Goal: Task Accomplishment & Management: Manage account settings

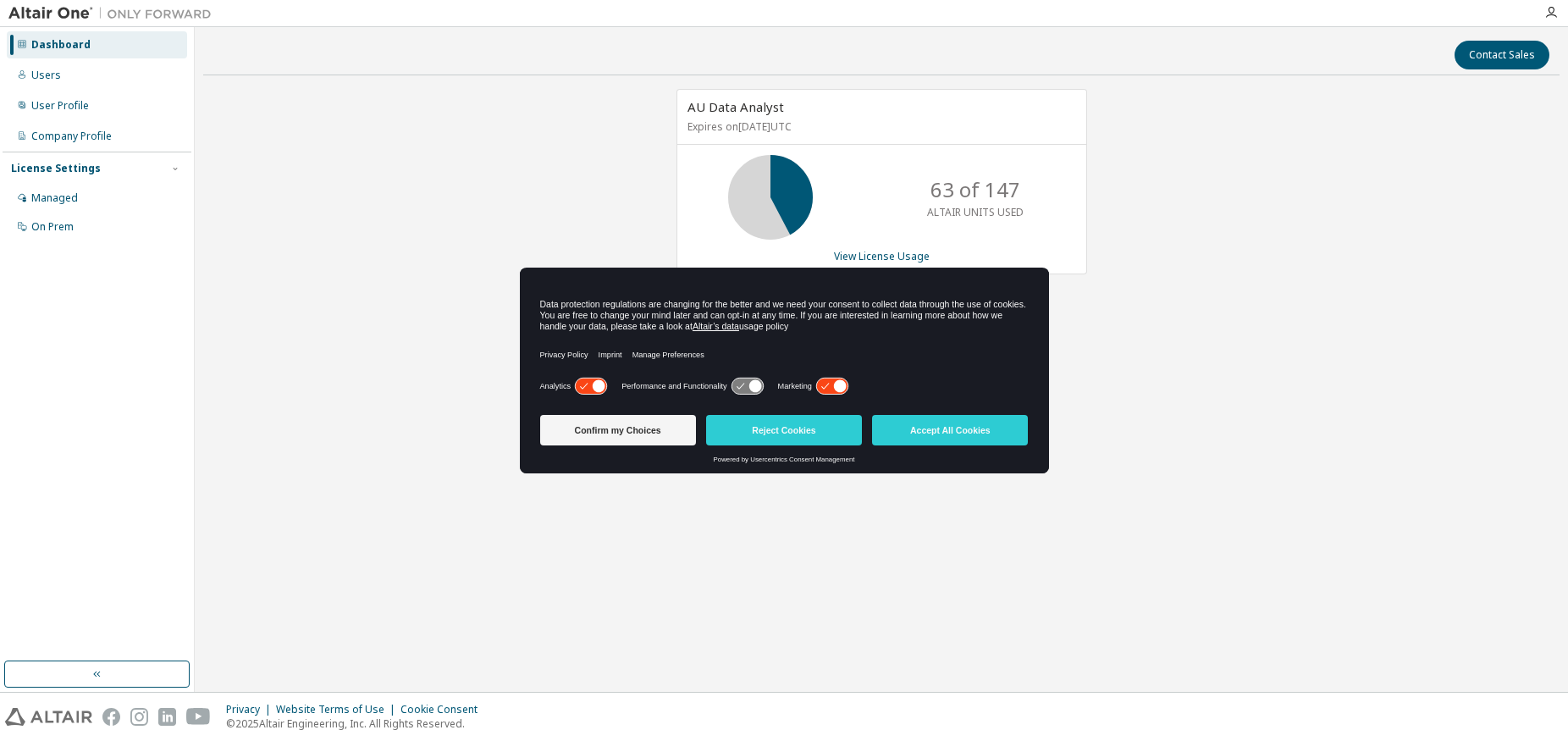
click at [1234, 265] on div "AU Data Analyst Expires on [DATE] UTC 63 of 147 ALTAIR UNITS USED View License …" at bounding box center [881, 330] width 1356 height 482
click at [973, 436] on button "Accept All Cookies" at bounding box center [950, 430] width 156 height 30
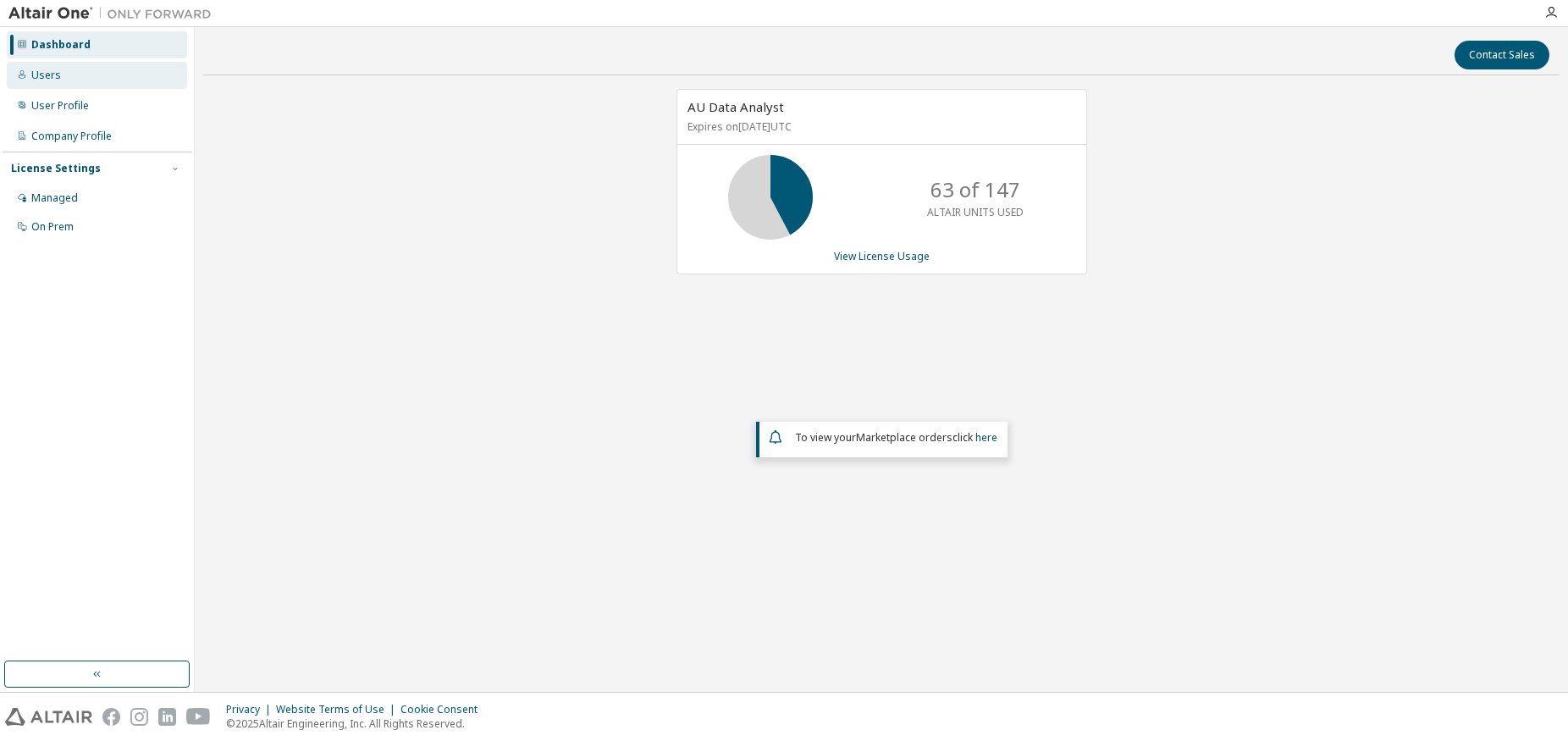
click at [61, 78] on div "Users" at bounding box center [96, 75] width 181 height 27
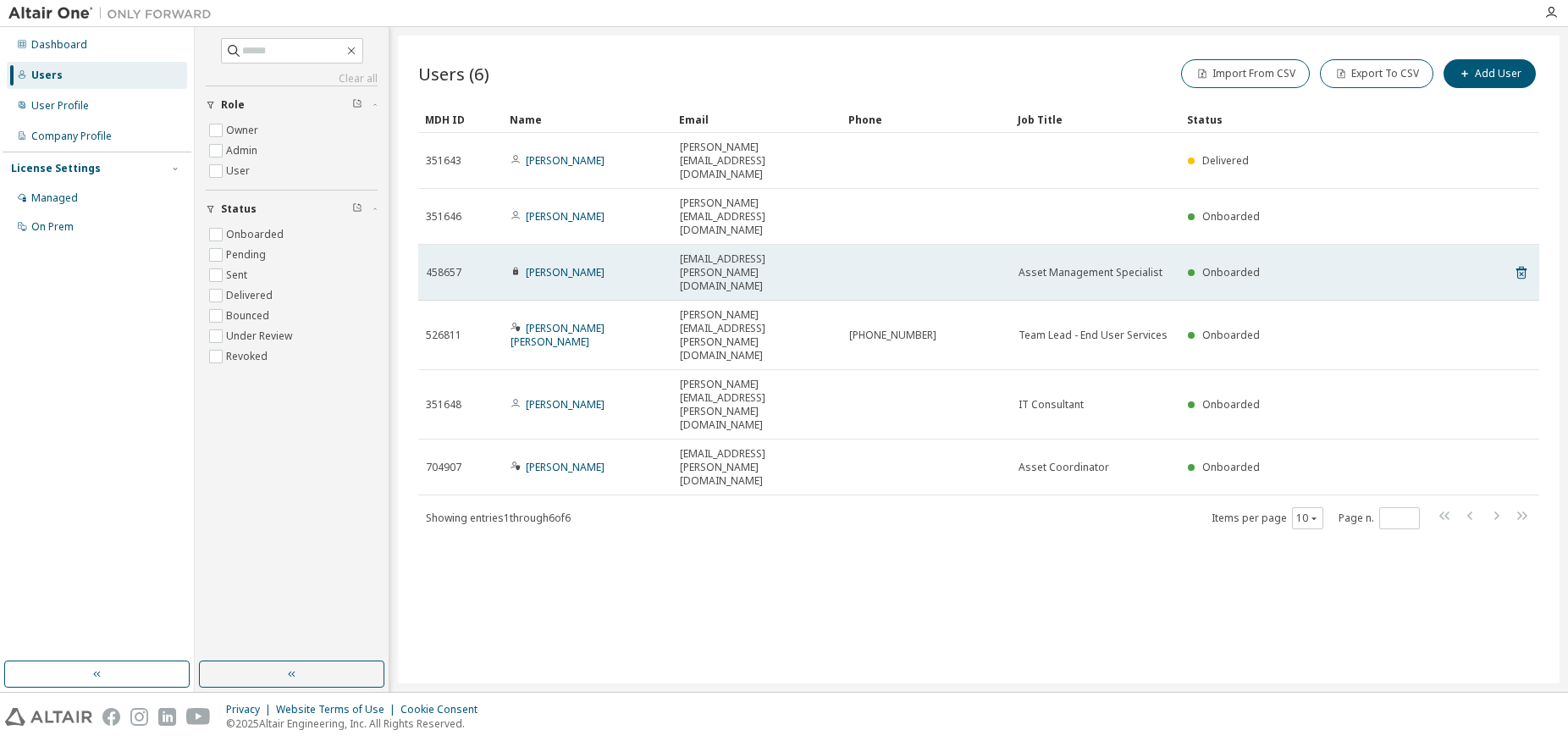
click at [463, 266] on div "458657" at bounding box center [460, 272] width 69 height 13
click at [1524, 272] on icon at bounding box center [1522, 274] width 4 height 4
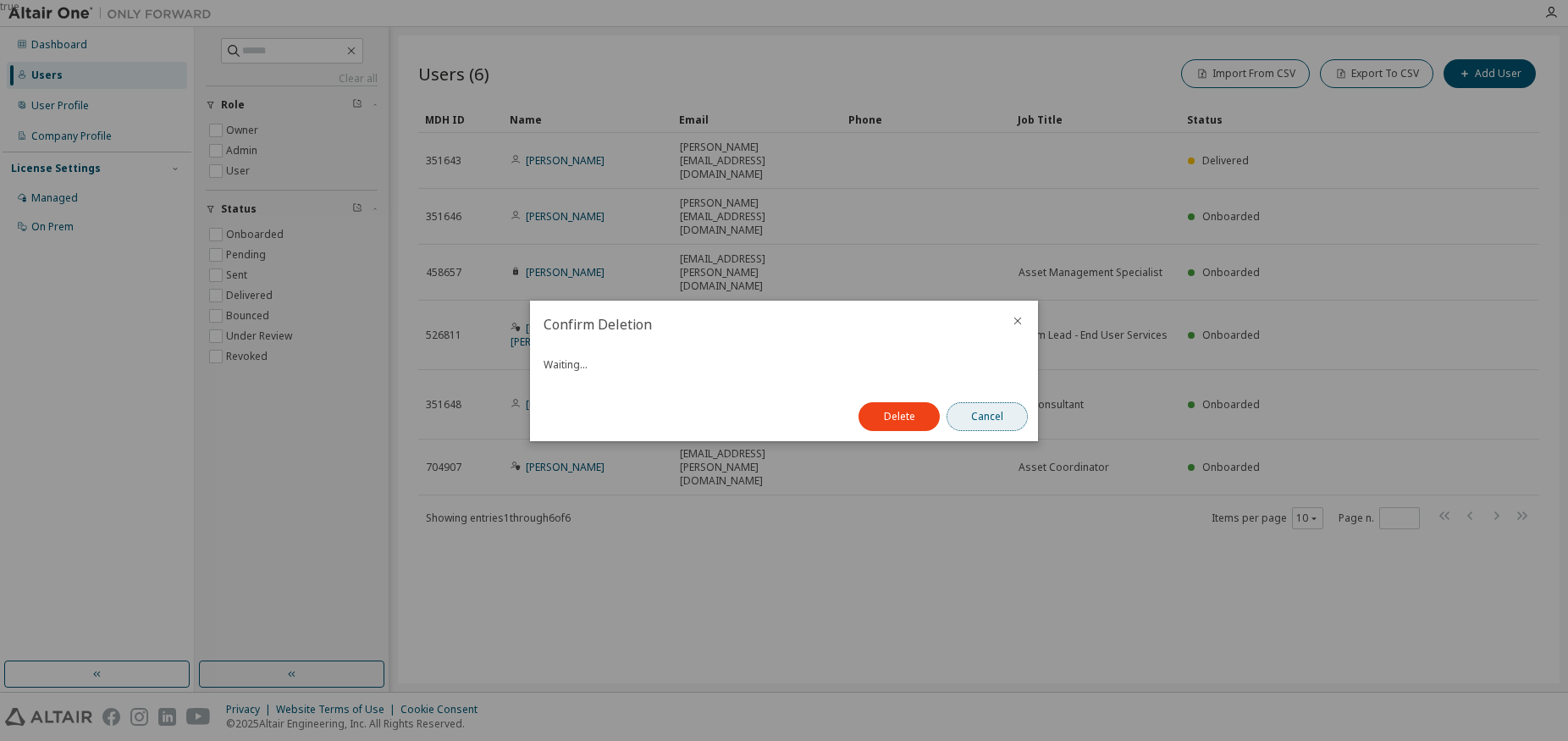
click at [990, 416] on button "Cancel" at bounding box center [988, 417] width 81 height 28
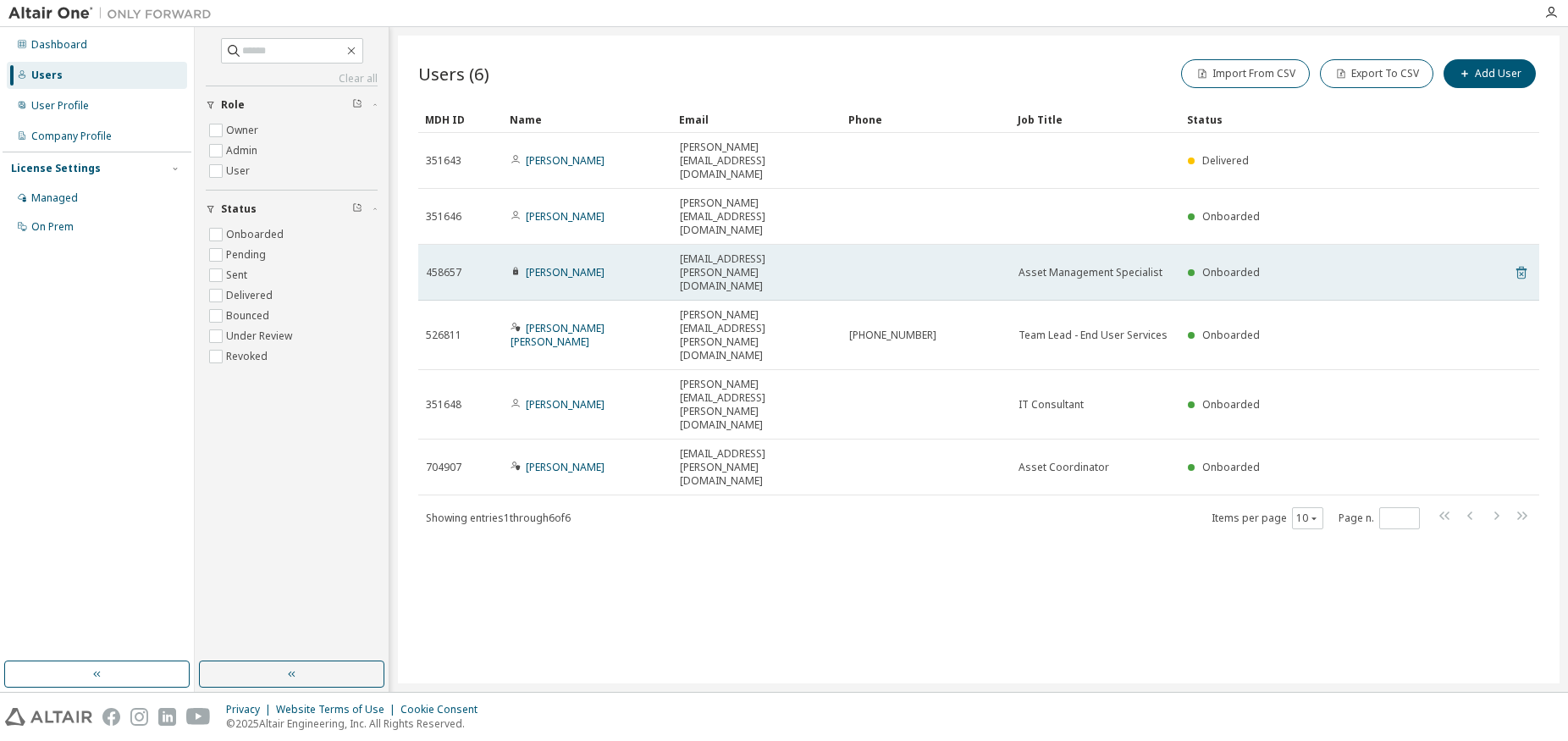
click at [1522, 267] on icon at bounding box center [1522, 272] width 10 height 12
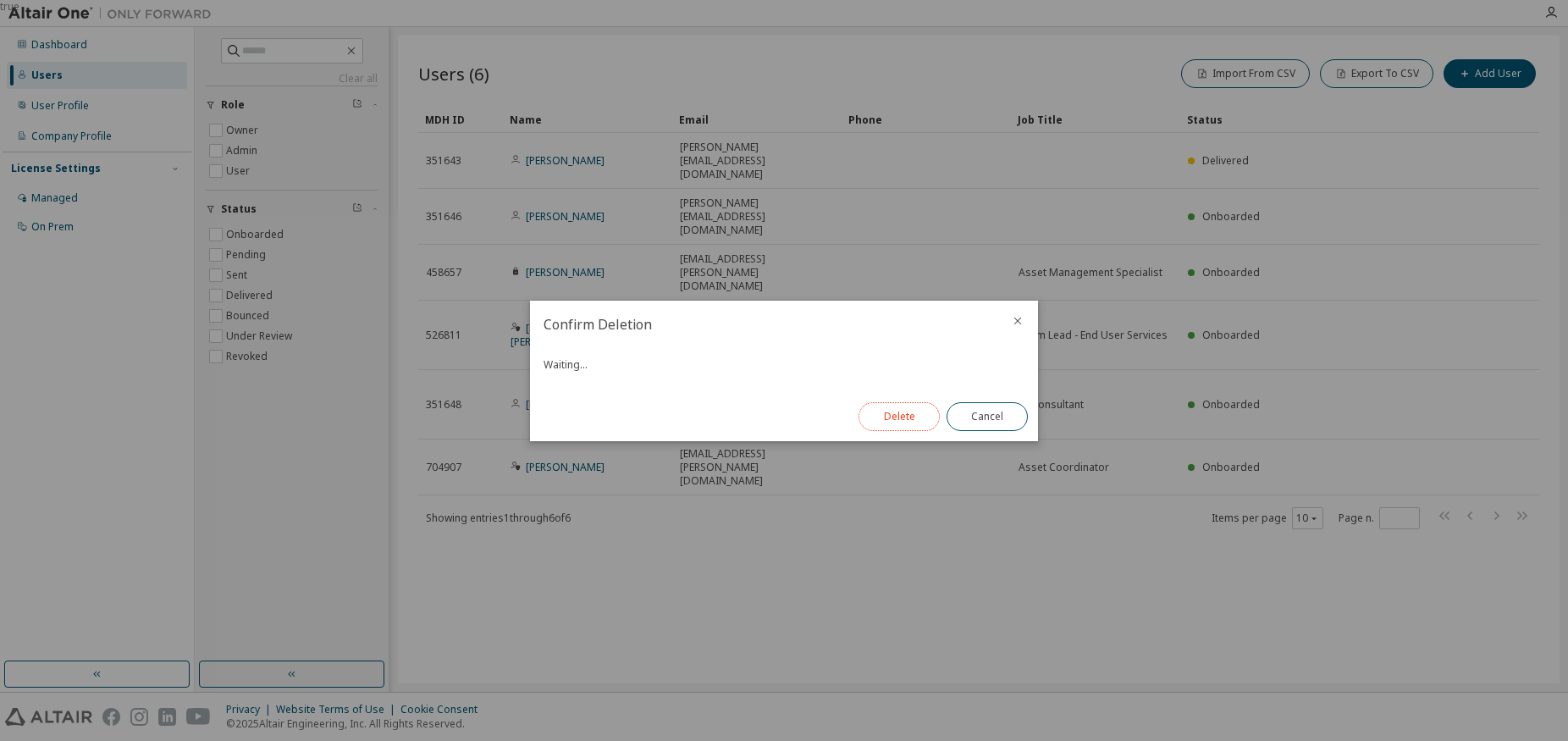
click at [903, 418] on button "Delete" at bounding box center [900, 417] width 81 height 28
click at [990, 412] on button "Close" at bounding box center [988, 417] width 81 height 28
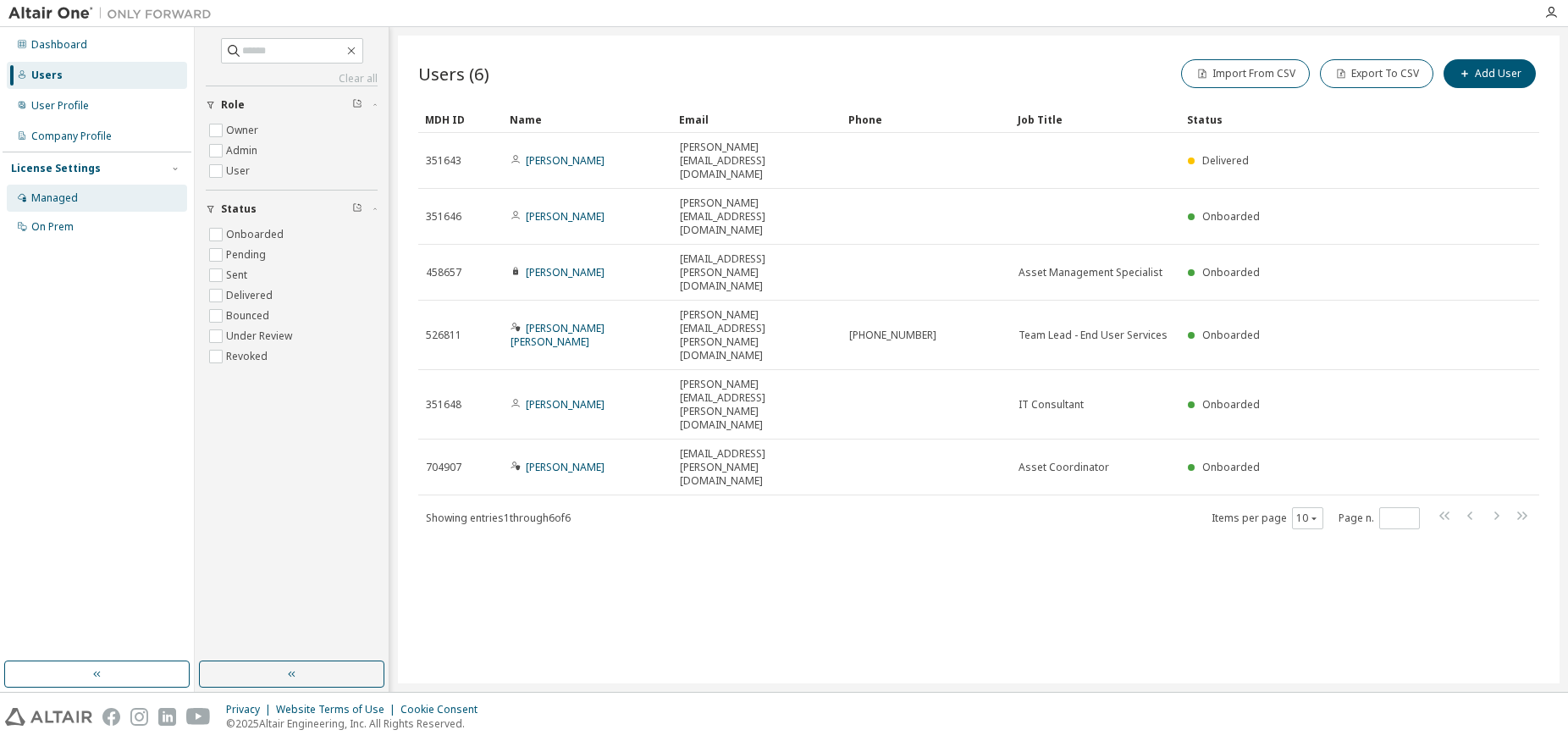
click at [92, 195] on div "Managed" at bounding box center [96, 198] width 181 height 27
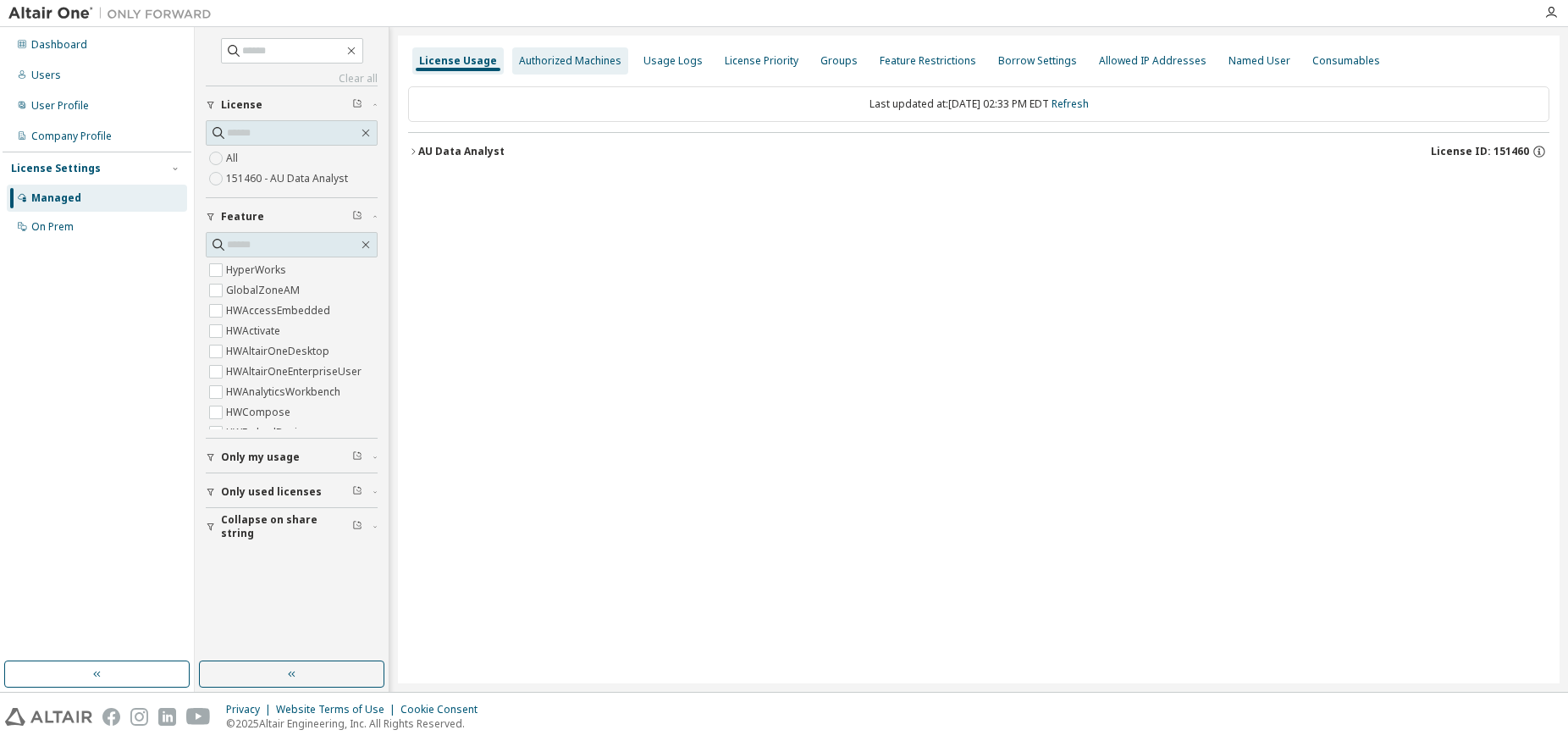
click at [575, 57] on div "Authorized Machines" at bounding box center [570, 60] width 102 height 13
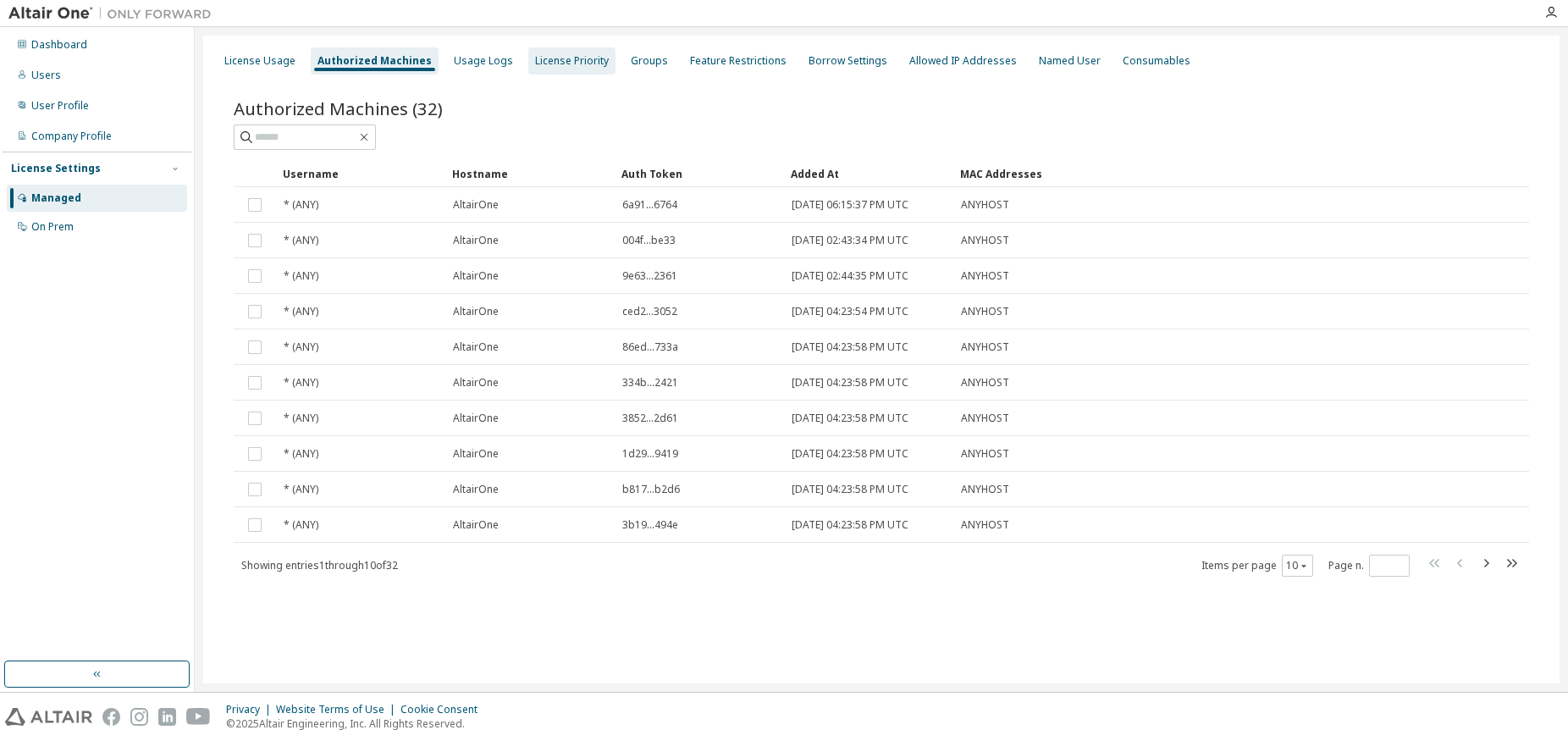
click at [574, 63] on div "License Priority" at bounding box center [572, 60] width 74 height 13
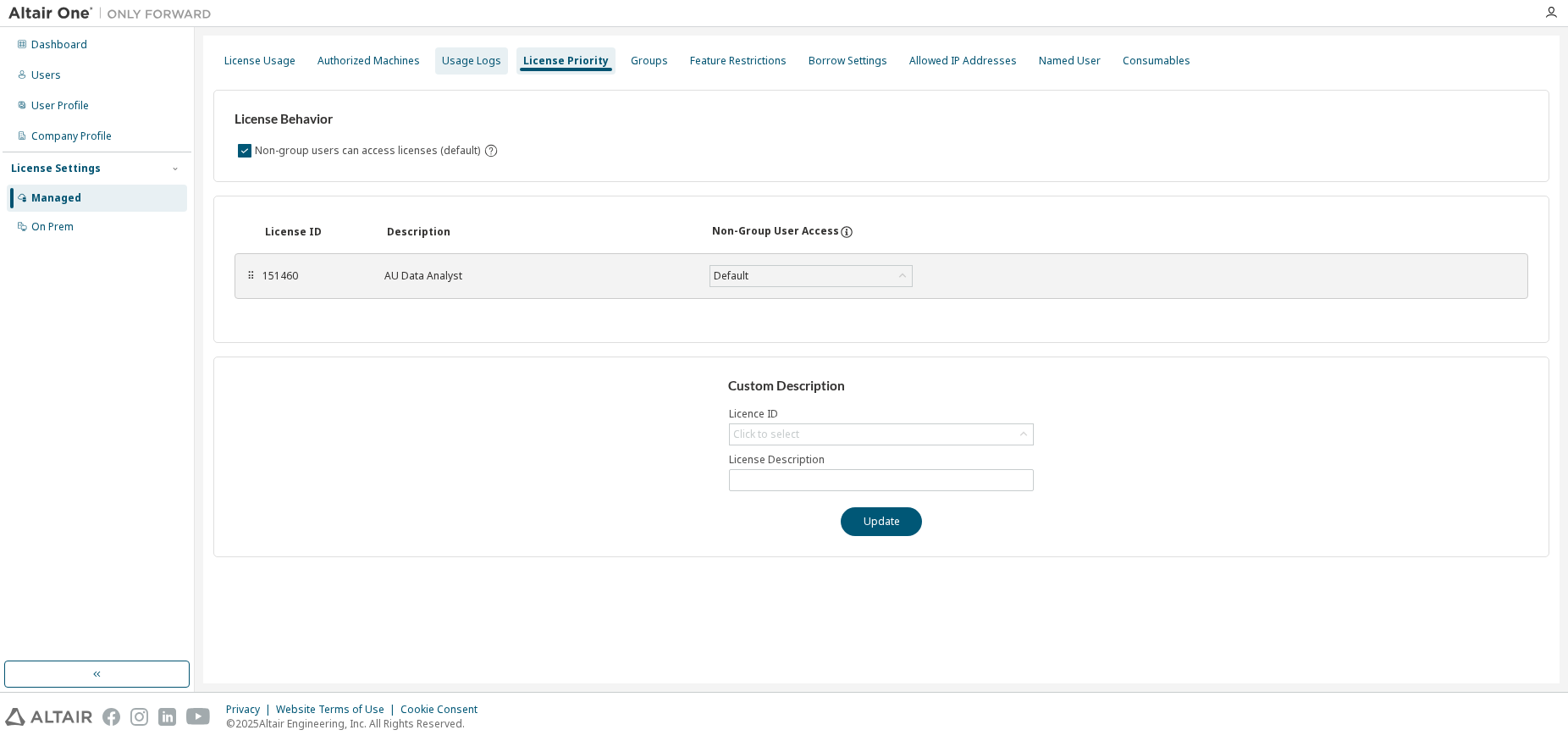
click at [488, 64] on div "Usage Logs" at bounding box center [472, 60] width 60 height 13
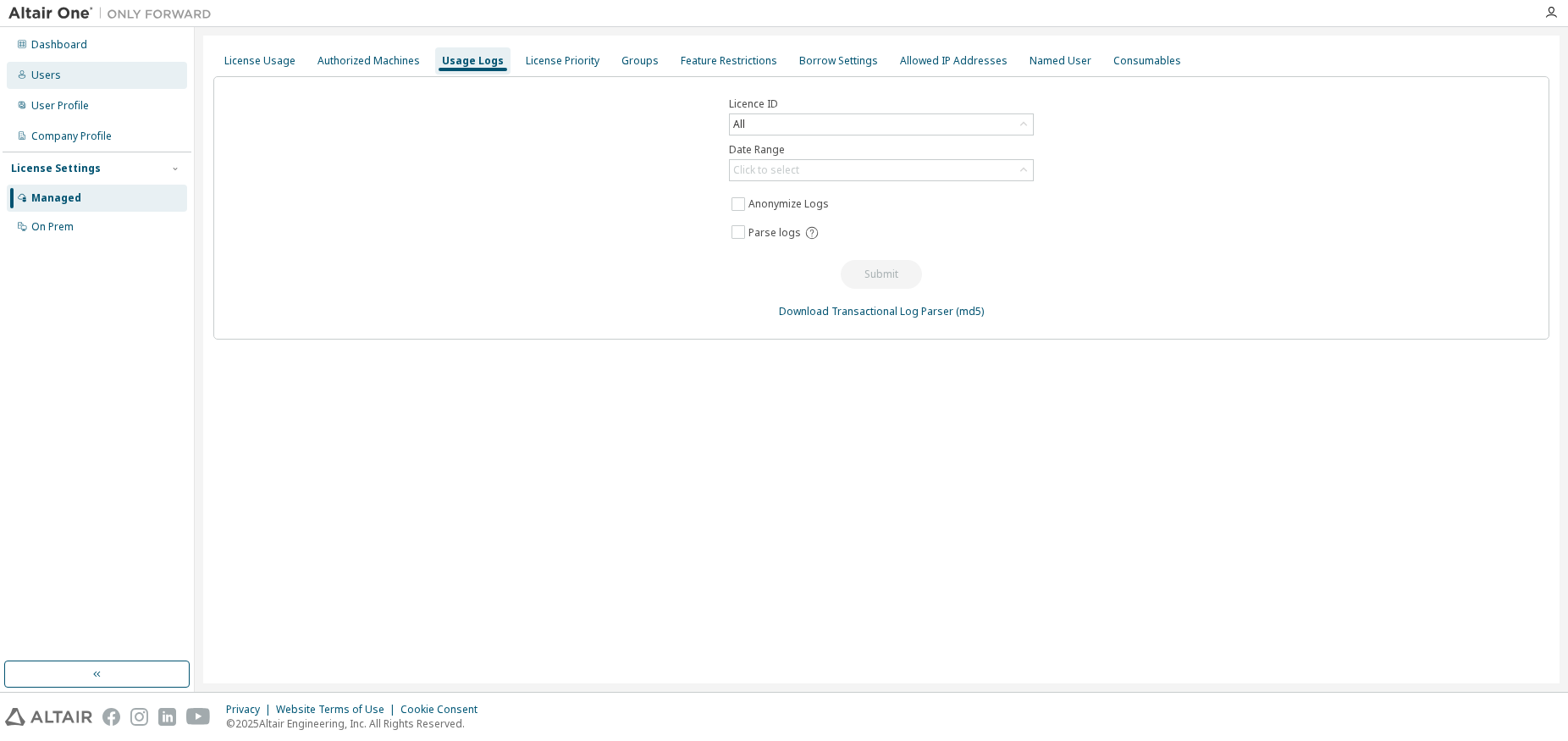
click at [96, 72] on div "Users" at bounding box center [96, 75] width 181 height 27
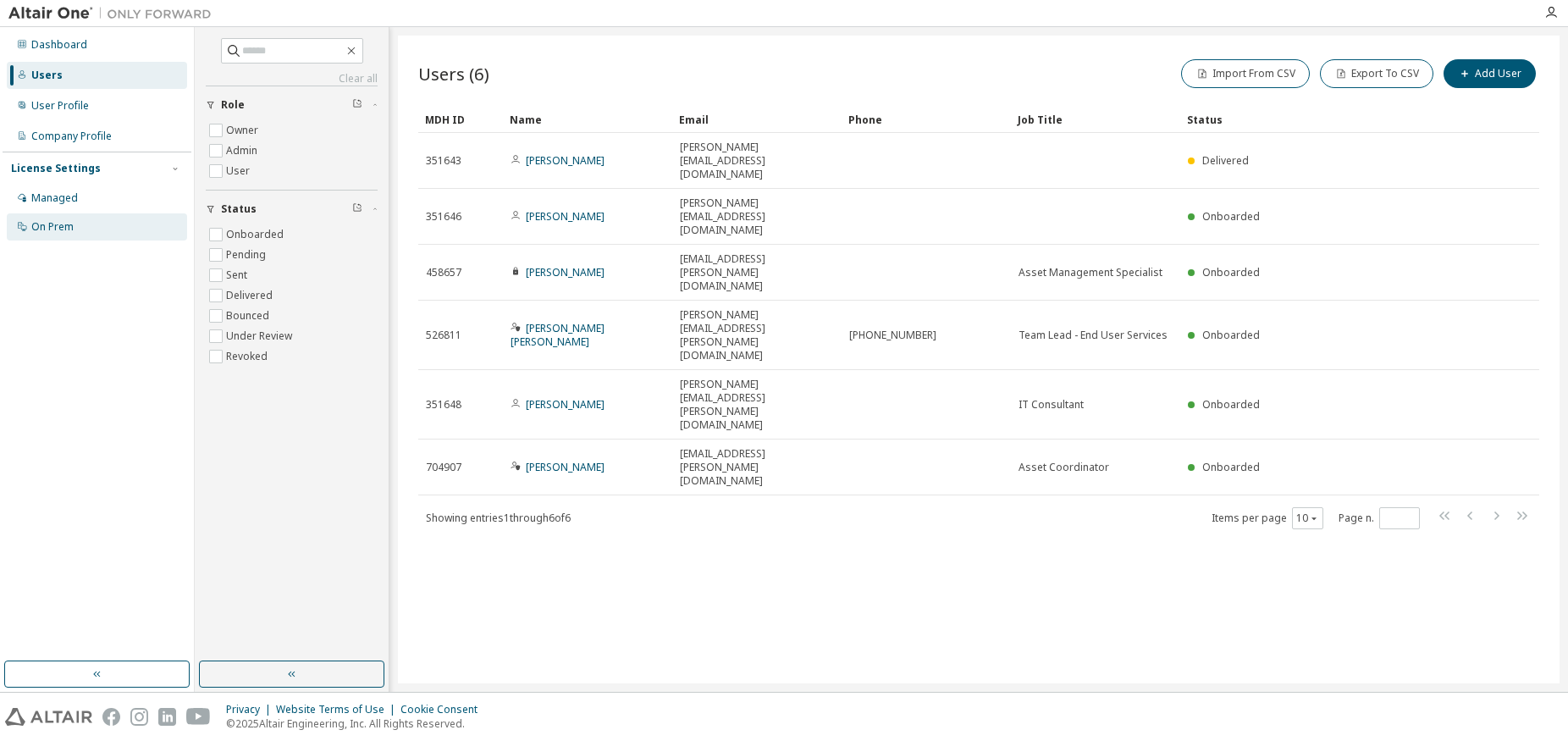
click at [113, 239] on div "On Prem" at bounding box center [96, 227] width 181 height 27
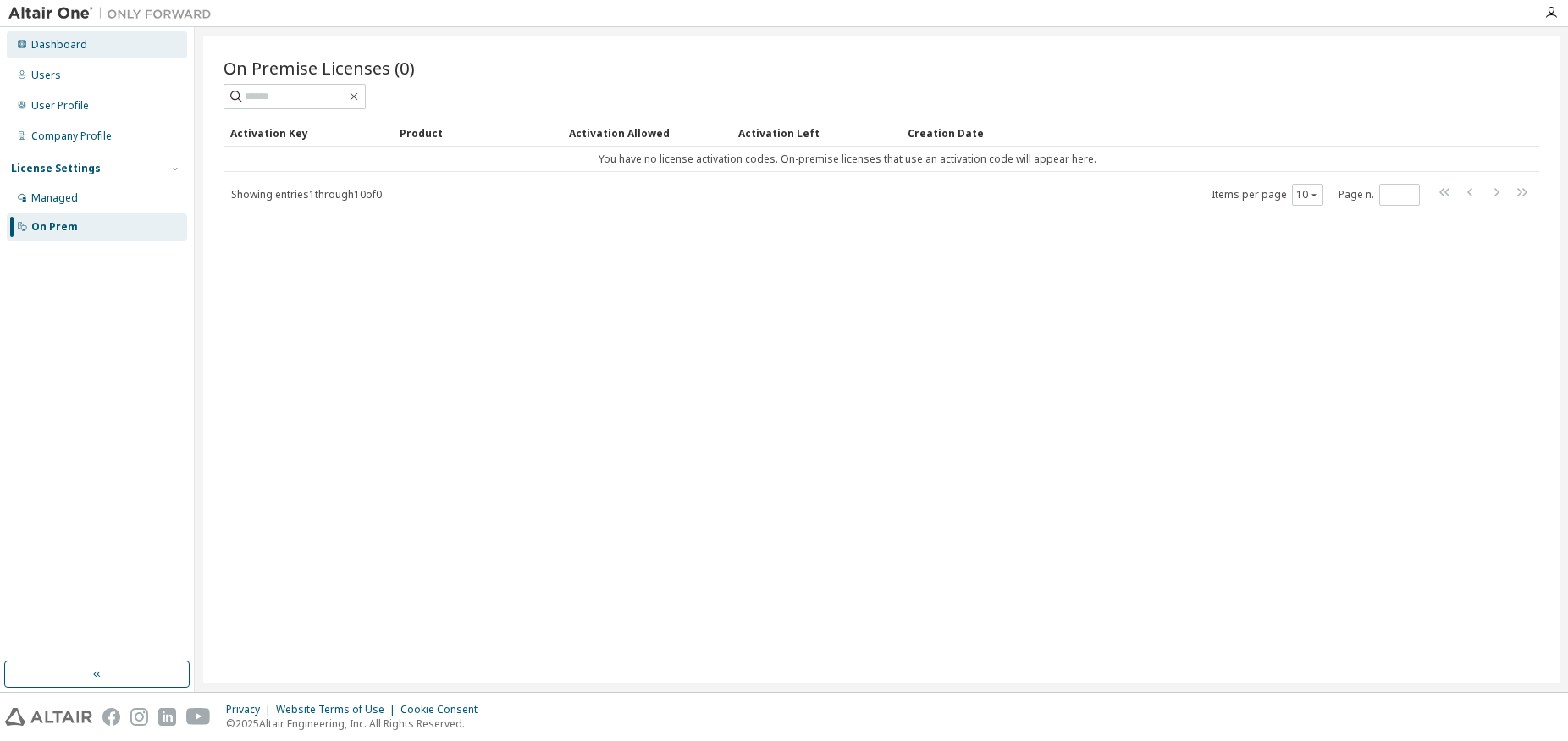
click at [78, 37] on div "Dashboard" at bounding box center [96, 44] width 181 height 27
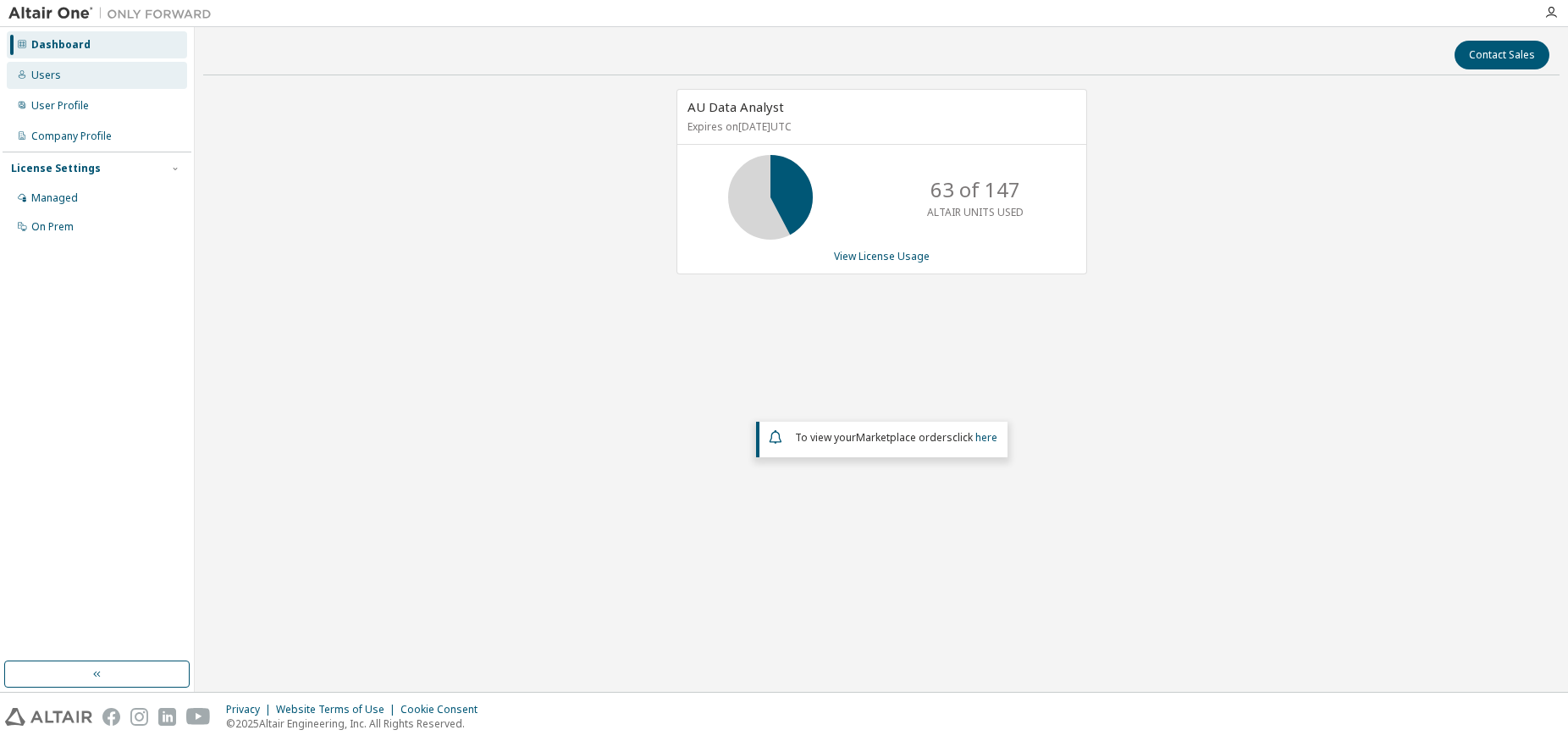
click at [73, 78] on div "Users" at bounding box center [96, 75] width 181 height 27
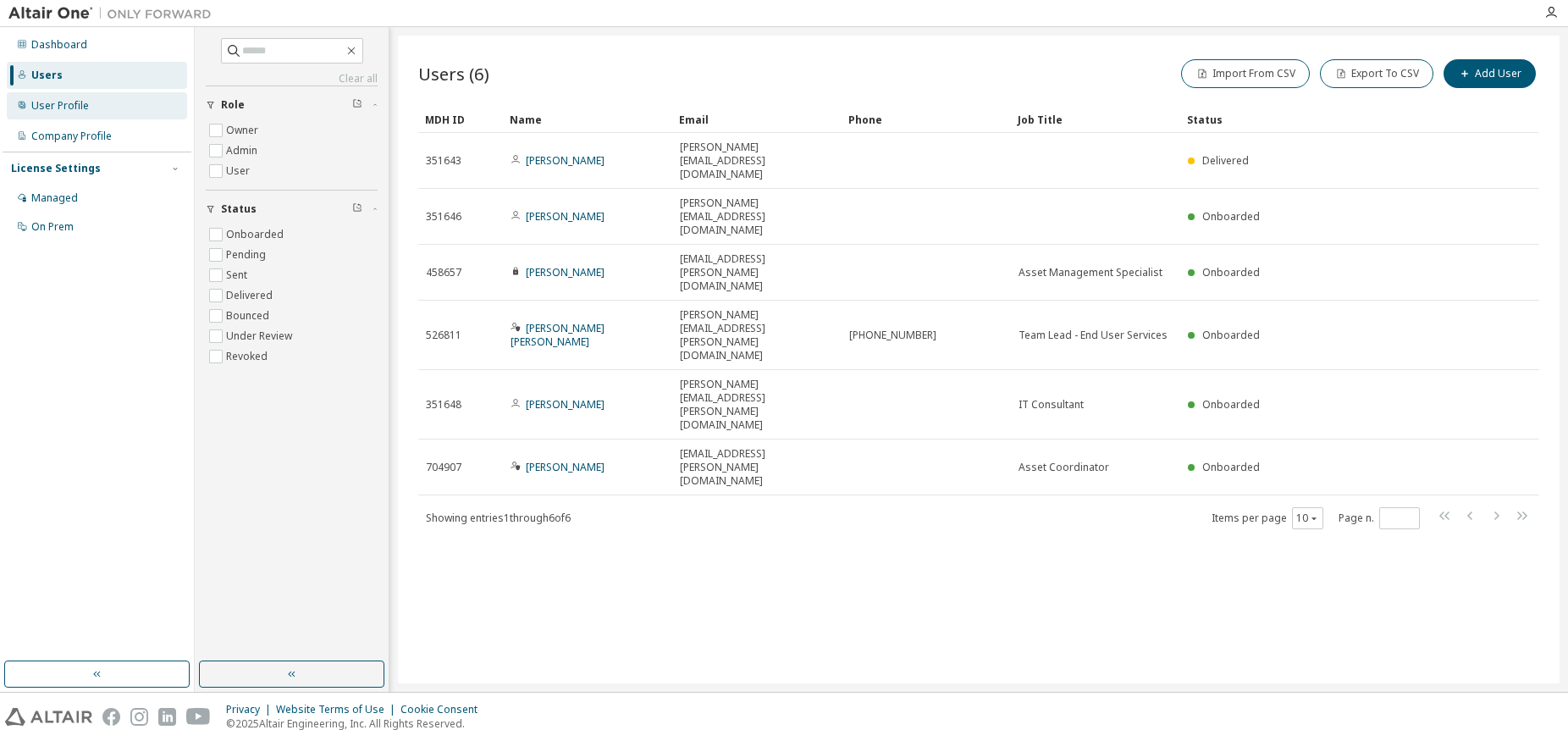
click at [78, 113] on div "User Profile" at bounding box center [96, 106] width 181 height 27
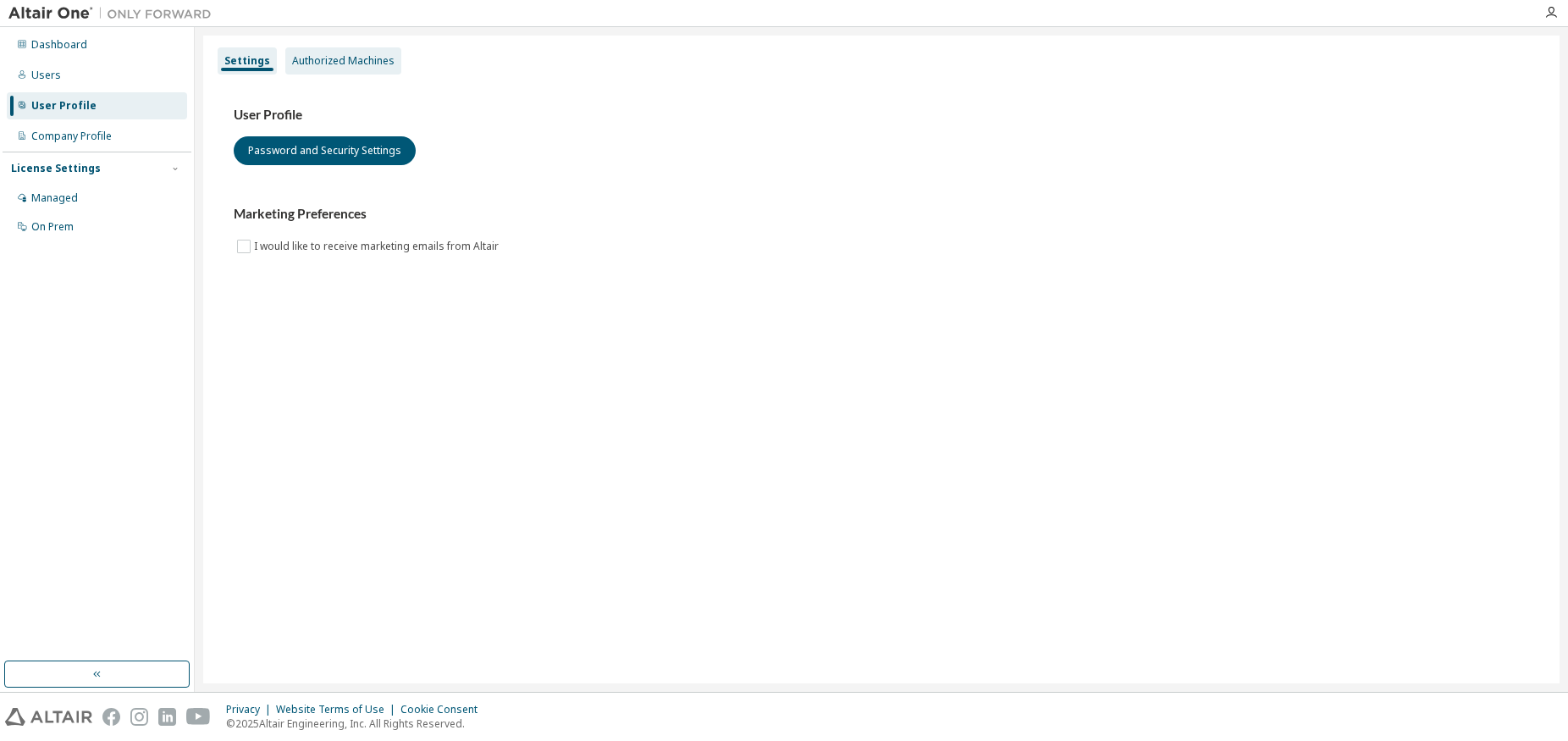
click at [339, 65] on div "Authorized Machines" at bounding box center [343, 60] width 102 height 13
